Goal: Register for event/course

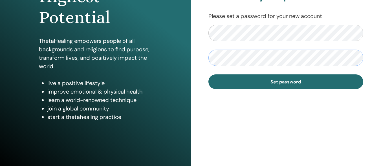
scroll to position [105, 0]
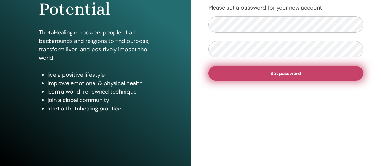
click at [284, 72] on span "Set password" at bounding box center [285, 74] width 30 height 6
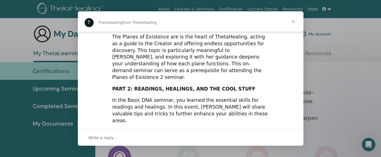
scroll to position [178, 0]
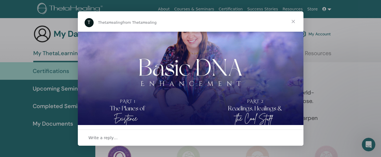
click at [292, 20] on span "Close" at bounding box center [293, 21] width 20 height 20
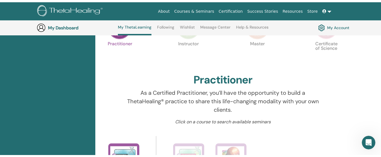
scroll to position [0, 0]
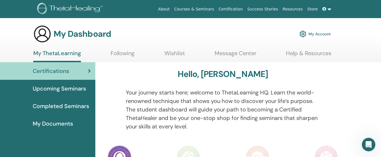
click at [61, 125] on span "My Documents" at bounding box center [53, 123] width 40 height 8
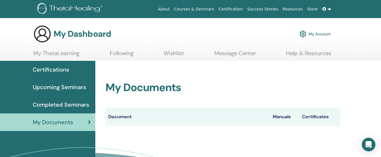
click at [46, 104] on span "Completed Seminars" at bounding box center [61, 104] width 56 height 8
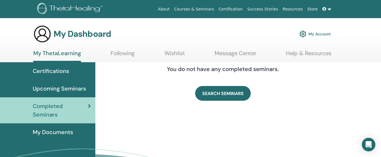
click at [52, 85] on span "Upcoming Seminars" at bounding box center [59, 88] width 53 height 8
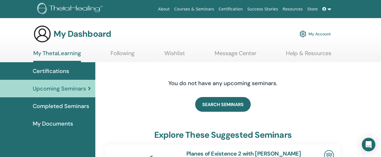
click at [57, 67] on span "Certifications" at bounding box center [51, 71] width 36 height 8
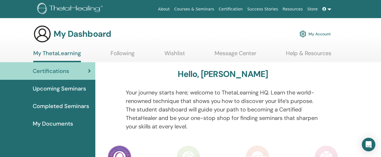
click at [72, 87] on span "Upcoming Seminars" at bounding box center [59, 88] width 53 height 8
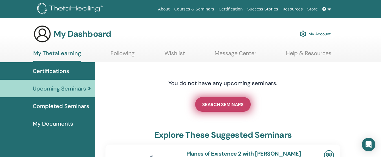
click at [220, 105] on span "SEARCH SEMINARS" at bounding box center [222, 104] width 41 height 6
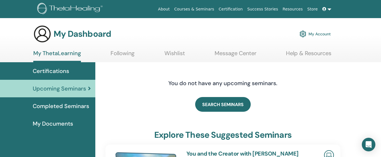
click at [92, 89] on link "Upcoming Seminars" at bounding box center [47, 88] width 95 height 17
click at [54, 69] on span "Certifications" at bounding box center [51, 71] width 36 height 8
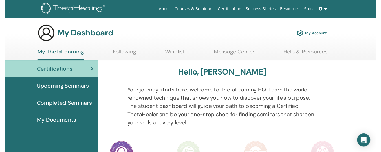
scroll to position [147, 0]
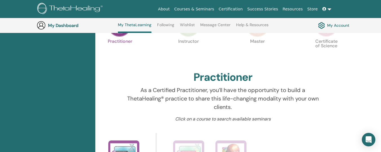
click at [216, 8] on link "Courses & Seminars" at bounding box center [194, 9] width 45 height 10
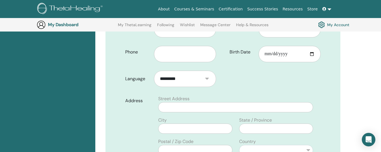
scroll to position [145, 0]
click at [176, 46] on input "text" at bounding box center [185, 54] width 62 height 16
click at [197, 47] on input "text" at bounding box center [185, 54] width 62 height 16
type input "**********"
click at [269, 46] on input "Birth Date" at bounding box center [290, 54] width 62 height 16
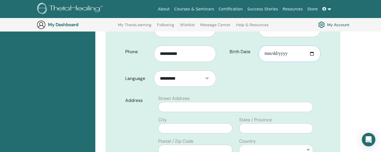
type input "**********"
click at [190, 102] on input "text" at bounding box center [235, 107] width 155 height 10
type input "*"
type input "**"
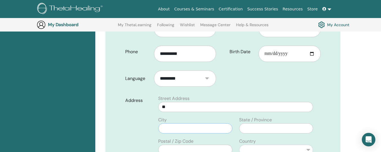
click at [191, 124] on input "text" at bounding box center [195, 129] width 74 height 10
type input "**********"
select select "**"
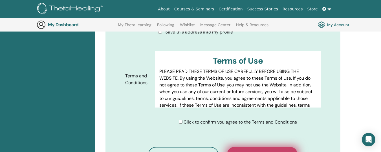
click at [270, 152] on span "Confirm registration" at bounding box center [262, 155] width 54 height 6
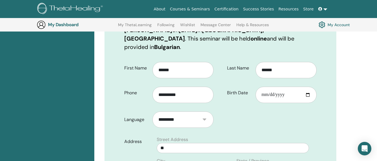
scroll to position [236, 0]
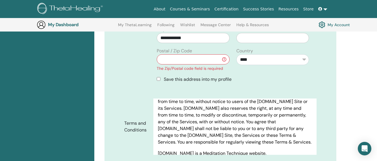
click at [187, 54] on input "text" at bounding box center [193, 59] width 72 height 10
type input "*****"
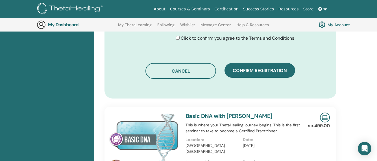
scroll to position [368, 0]
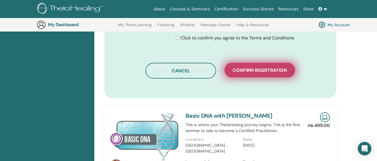
click at [252, 63] on button "Confirm registration" at bounding box center [259, 70] width 71 height 15
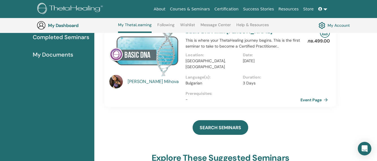
scroll to position [96, 0]
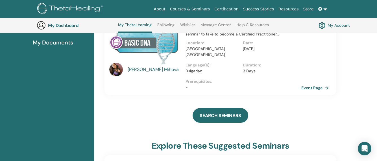
click at [313, 84] on link "Event Page" at bounding box center [316, 88] width 30 height 8
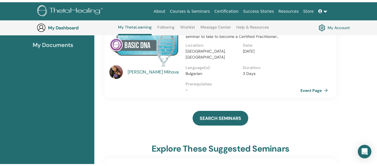
scroll to position [0, 0]
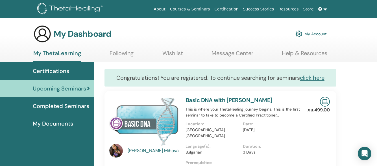
click at [54, 122] on span "My Documents" at bounding box center [53, 123] width 40 height 8
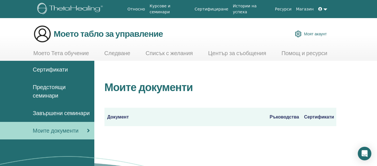
click at [312, 35] on font "Моят акаунт" at bounding box center [314, 34] width 23 height 5
click at [71, 131] on link "Моите документи" at bounding box center [47, 130] width 94 height 17
